Goal: Information Seeking & Learning: Learn about a topic

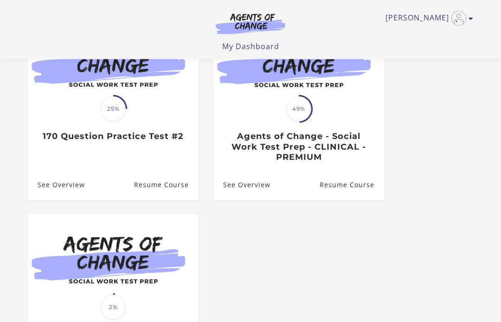
scroll to position [128, 0]
click at [174, 302] on img at bounding box center [113, 261] width 171 height 92
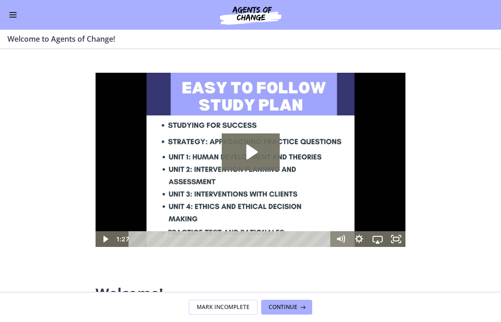
scroll to position [1, 0]
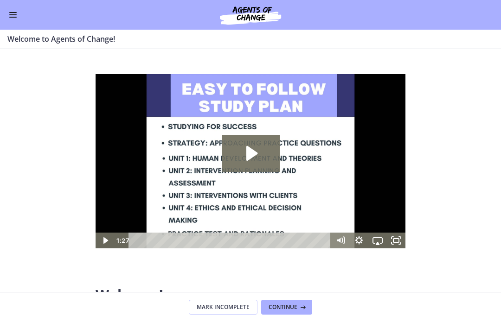
click at [105, 14] on div "Go to Dashboard" at bounding box center [250, 15] width 501 height 30
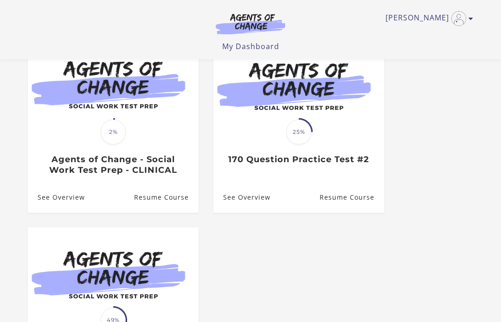
scroll to position [104, 0]
click at [350, 164] on h3 "170 Question Practice Test #2" at bounding box center [298, 160] width 151 height 11
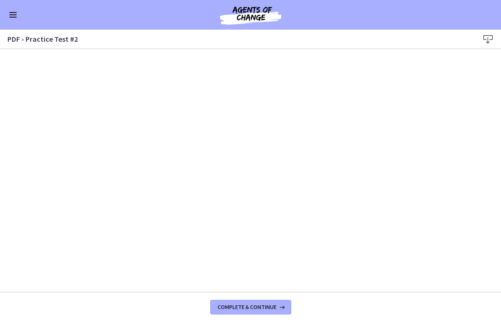
click at [24, 14] on div "Go to Dashboard" at bounding box center [250, 15] width 501 height 30
click at [13, 18] on button "Enable menu" at bounding box center [12, 14] width 11 height 11
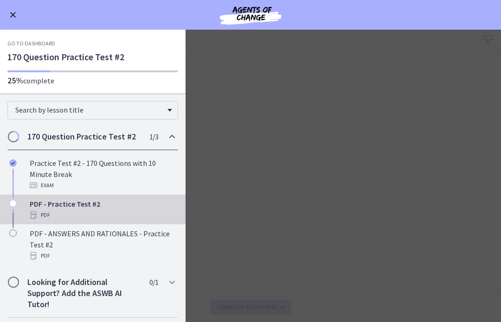
click at [40, 40] on link "Go to Dashboard" at bounding box center [31, 43] width 48 height 7
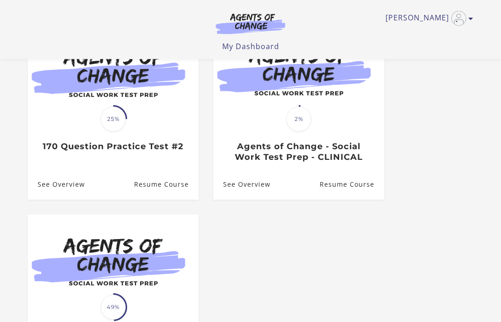
scroll to position [118, 0]
click at [74, 190] on link "See Overview" at bounding box center [56, 185] width 57 height 30
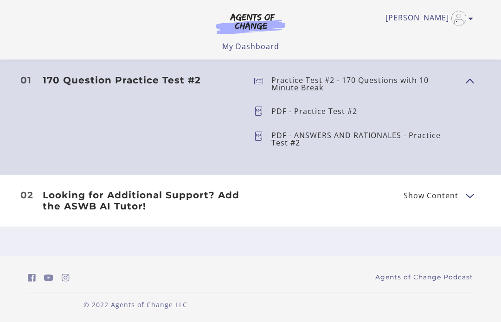
scroll to position [297, 0]
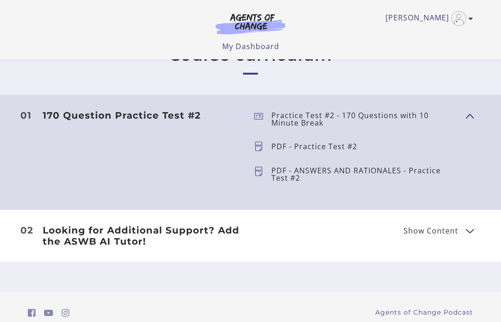
click at [457, 236] on span "Show Content" at bounding box center [434, 231] width 62 height 12
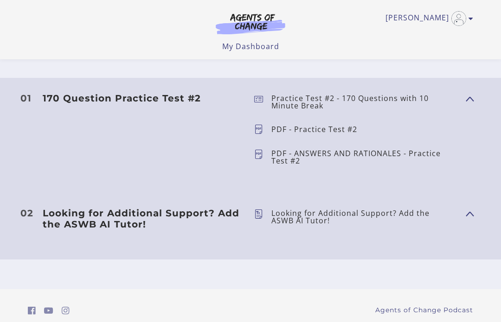
scroll to position [315, 0]
click at [465, 94] on span "Show Content" at bounding box center [465, 98] width 0 height 82
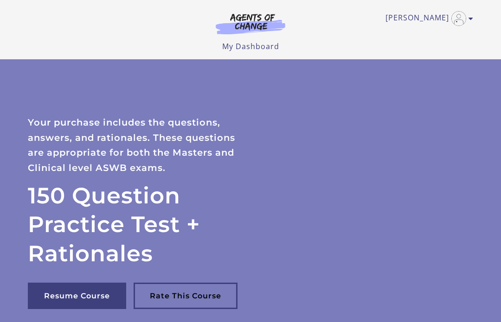
scroll to position [11, 0]
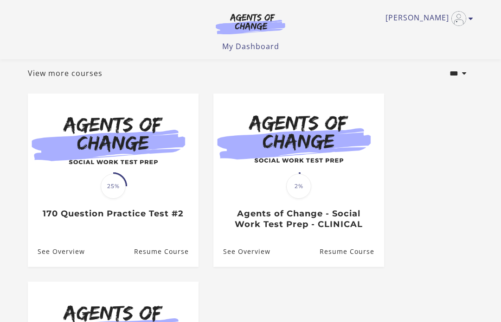
scroll to position [53, 0]
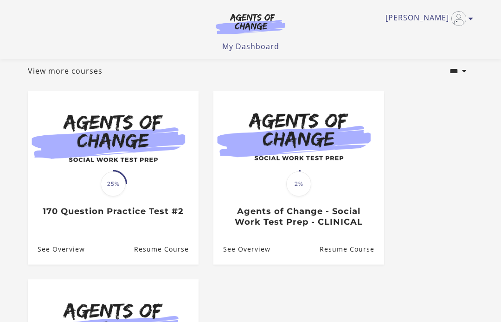
click at [168, 252] on link "Resume Course" at bounding box center [166, 250] width 64 height 30
